Goal: Task Accomplishment & Management: Manage account settings

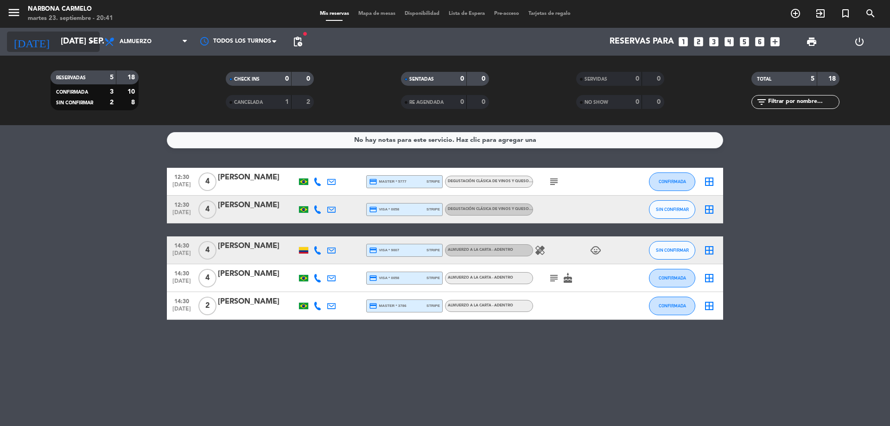
click at [81, 48] on input "[DATE] sep." at bounding box center [110, 41] width 108 height 19
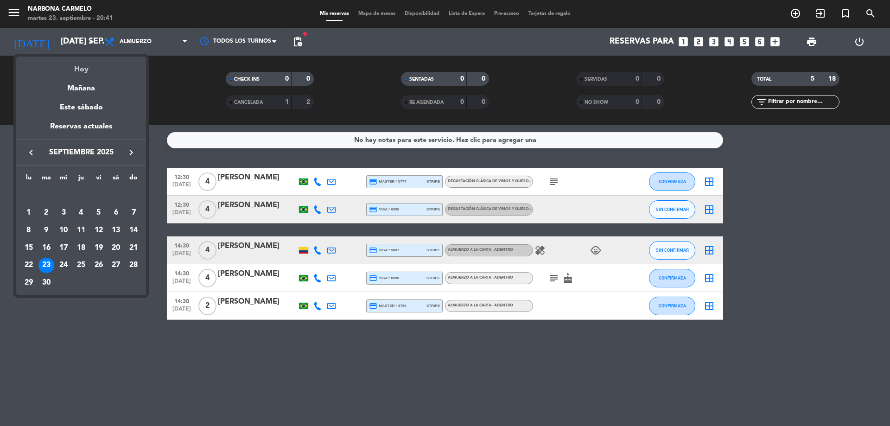
click at [87, 65] on div "Hoy" at bounding box center [81, 66] width 130 height 19
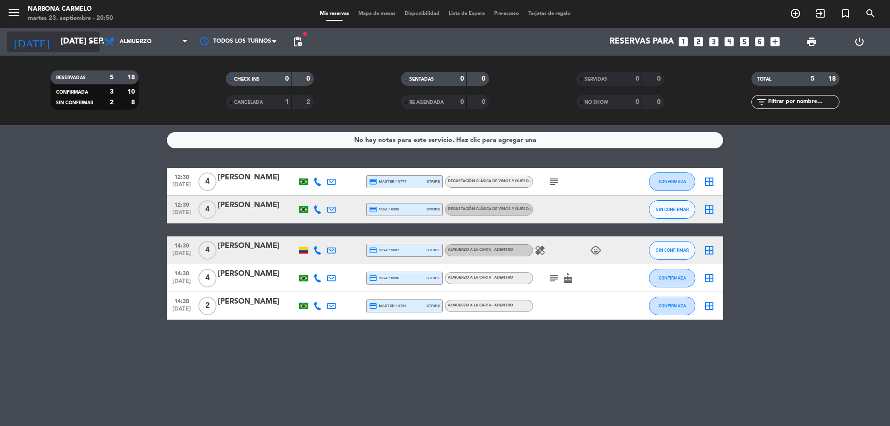
click at [18, 36] on icon "[DATE]" at bounding box center [31, 42] width 49 height 20
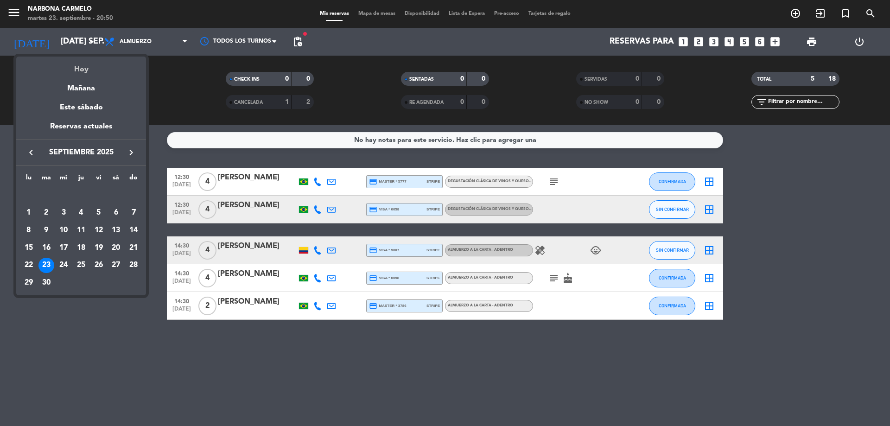
click at [80, 69] on div "Hoy" at bounding box center [81, 66] width 130 height 19
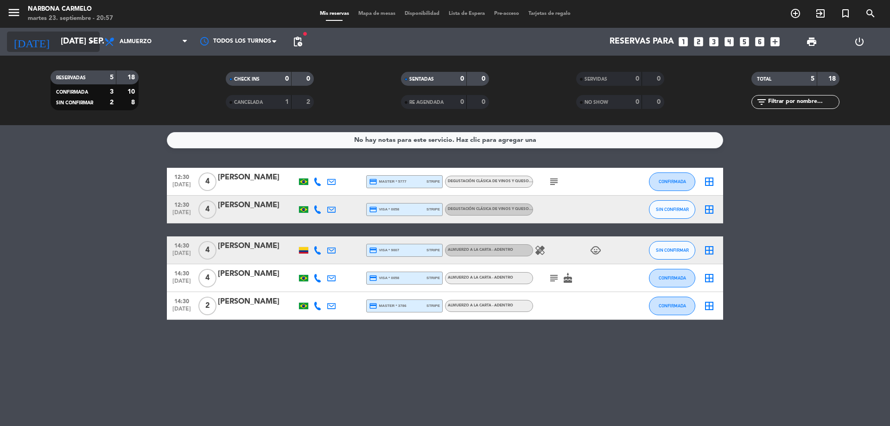
click at [83, 43] on input "[DATE] sep." at bounding box center [110, 41] width 108 height 19
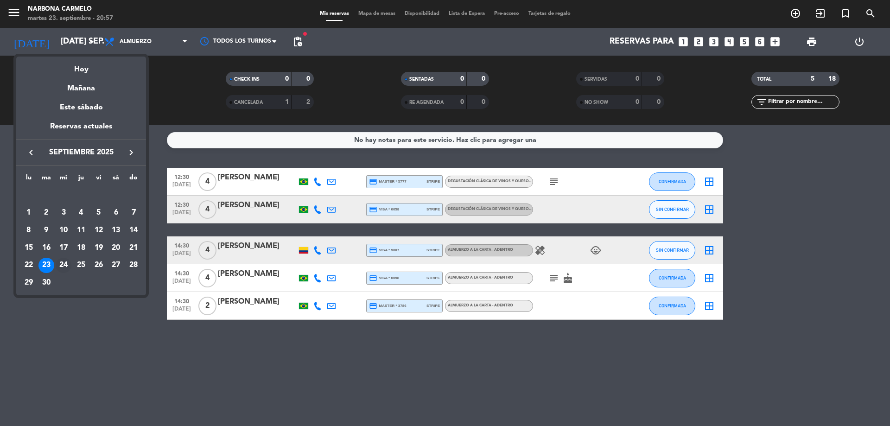
click at [58, 260] on div "24" at bounding box center [64, 266] width 16 height 16
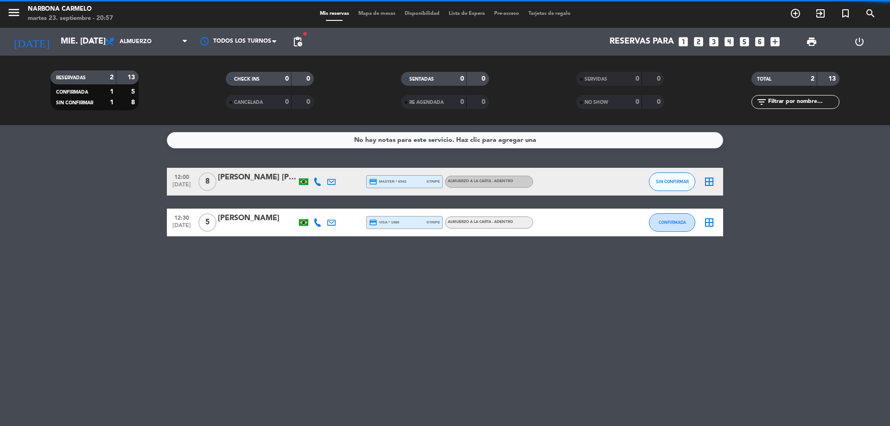
click at [298, 32] on span "pending_actions" at bounding box center [297, 41] width 19 height 19
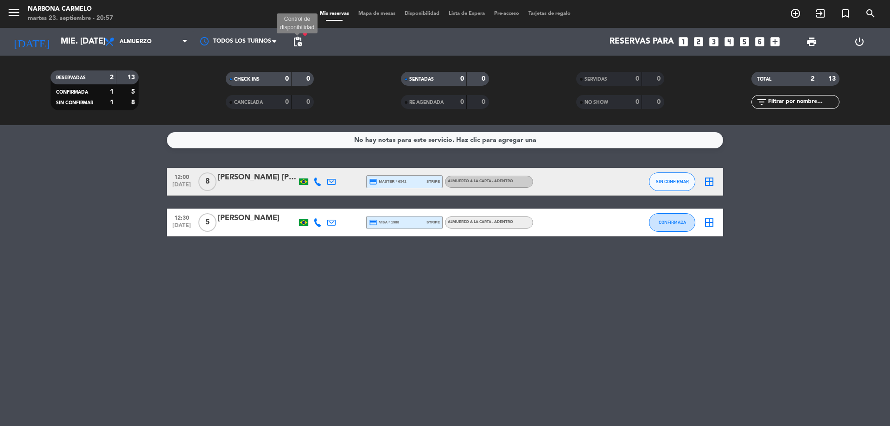
click at [300, 38] on span "pending_actions" at bounding box center [297, 41] width 11 height 11
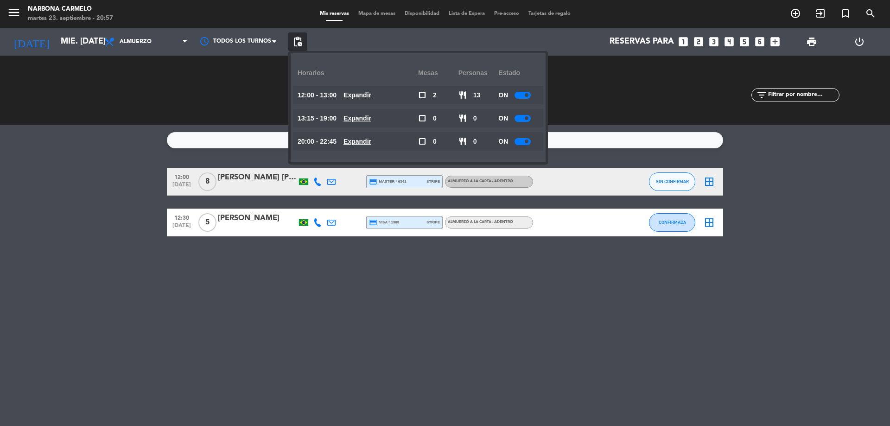
click at [371, 96] on u "Expandir" at bounding box center [357, 94] width 28 height 7
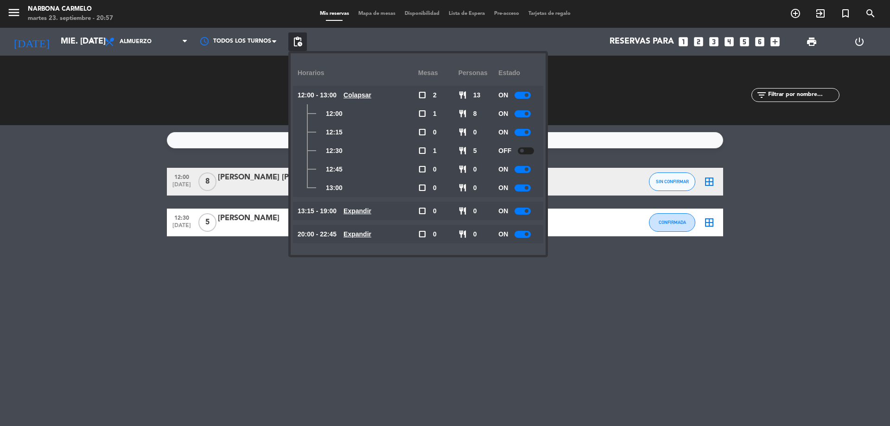
click at [377, 218] on div "13:15 - 19:00 Expandir" at bounding box center [358, 211] width 121 height 19
click at [371, 238] on span "Expandir" at bounding box center [357, 234] width 28 height 11
drag, startPoint x: 187, startPoint y: 305, endPoint x: 192, endPoint y: 307, distance: 5.0
click at [190, 307] on div "No hay notas para este servicio. Haz clic para agregar una 12:00 [DATE] 8 [PERS…" at bounding box center [445, 275] width 890 height 301
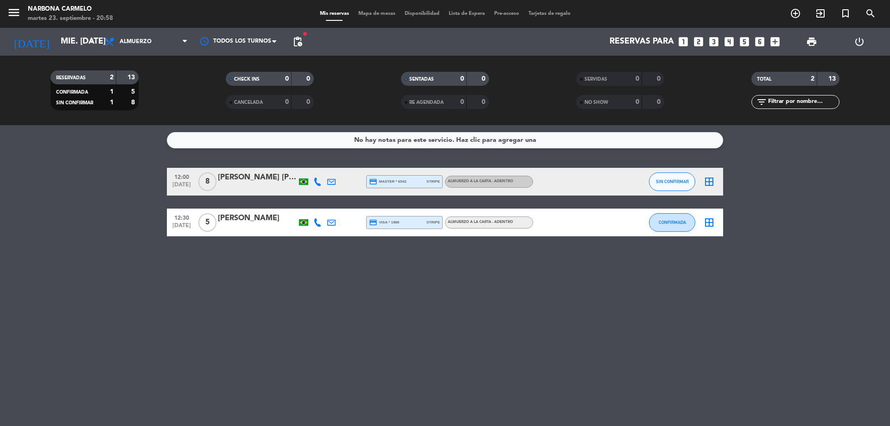
click at [266, 174] on div "[PERSON_NAME] [PERSON_NAME]" at bounding box center [257, 178] width 79 height 12
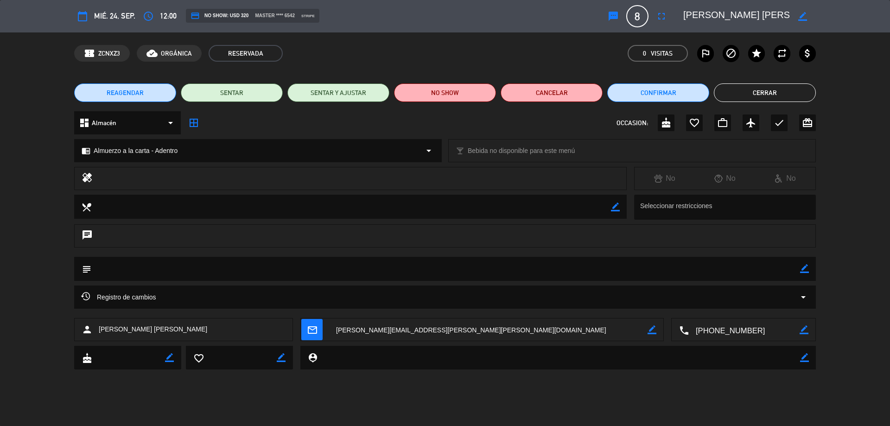
drag, startPoint x: 686, startPoint y: 14, endPoint x: 803, endPoint y: 20, distance: 117.0
click at [803, 20] on div "border_color" at bounding box center [746, 16] width 139 height 17
click at [748, 84] on button "Cerrar" at bounding box center [765, 92] width 102 height 19
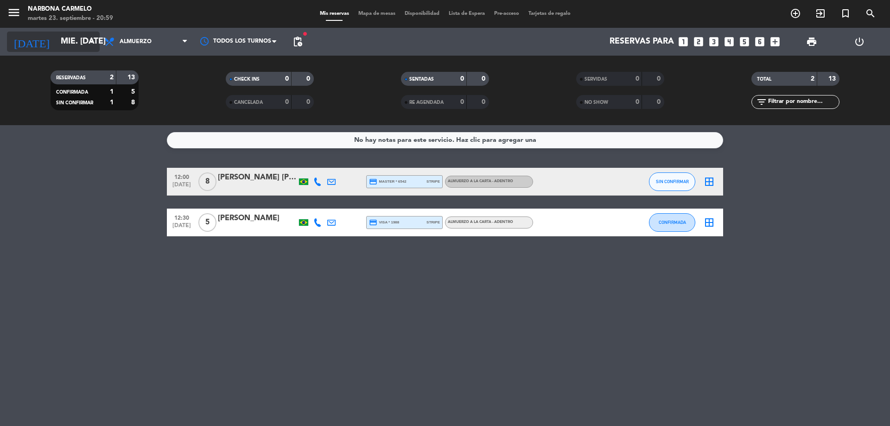
click at [70, 40] on input "mié. [DATE]" at bounding box center [110, 41] width 108 height 19
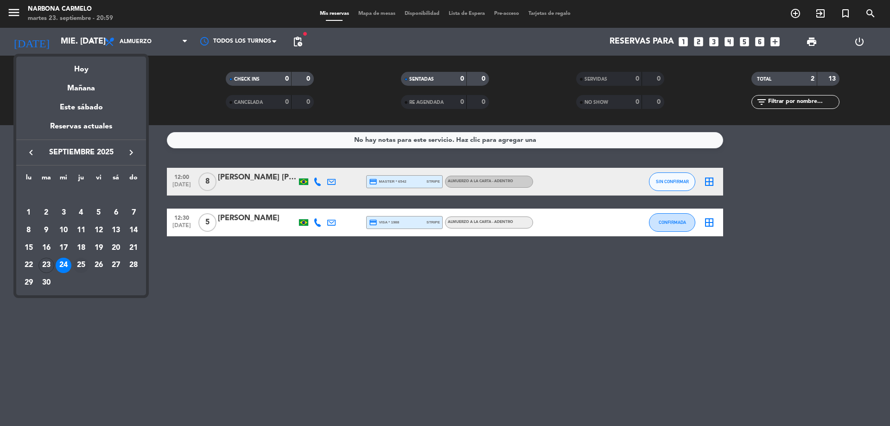
click at [83, 266] on div "25" at bounding box center [81, 266] width 16 height 16
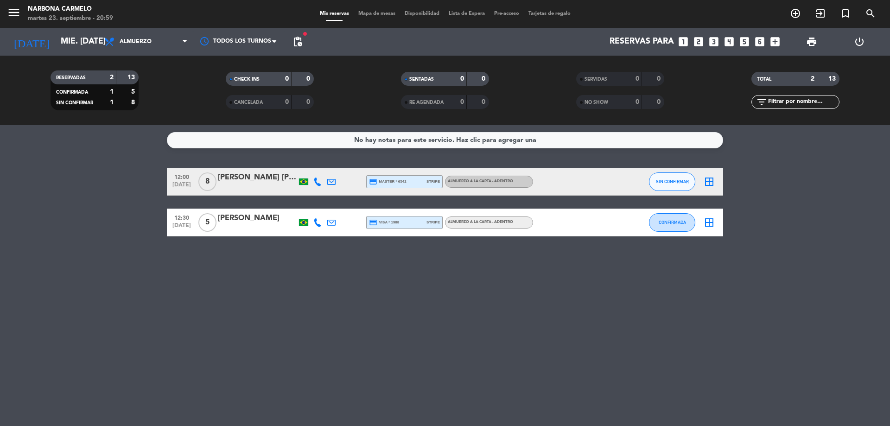
type input "[DEMOGRAPHIC_DATA] [DATE]"
